Goal: Task Accomplishment & Management: Complete application form

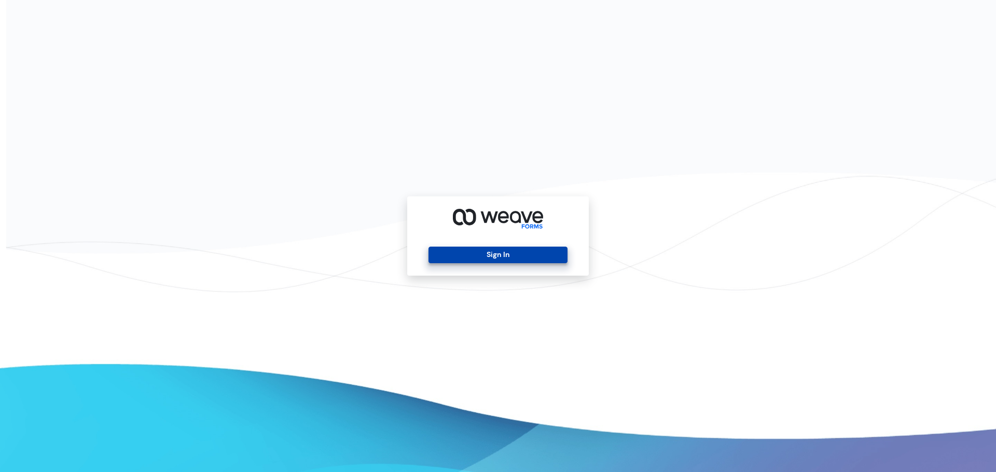
click at [487, 257] on button "Sign In" at bounding box center [497, 255] width 138 height 17
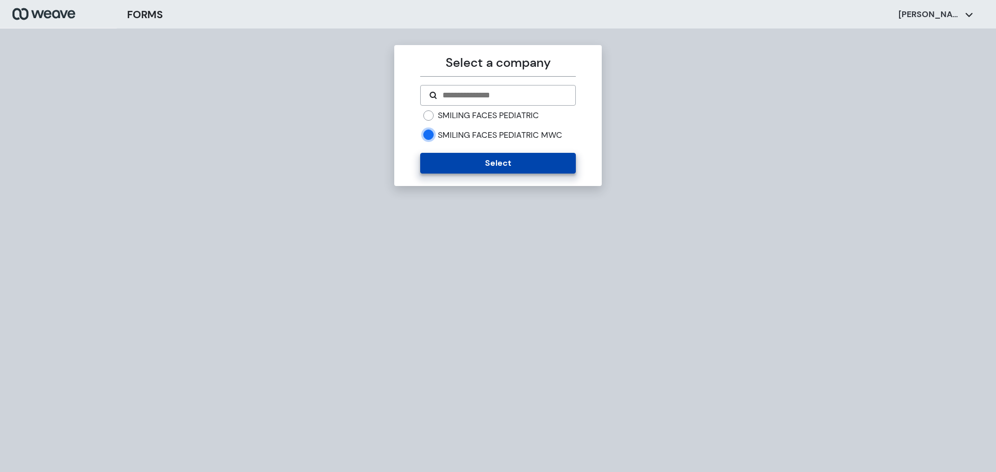
click at [465, 162] on button "Select" at bounding box center [497, 163] width 155 height 21
